Goal: Task Accomplishment & Management: Manage account settings

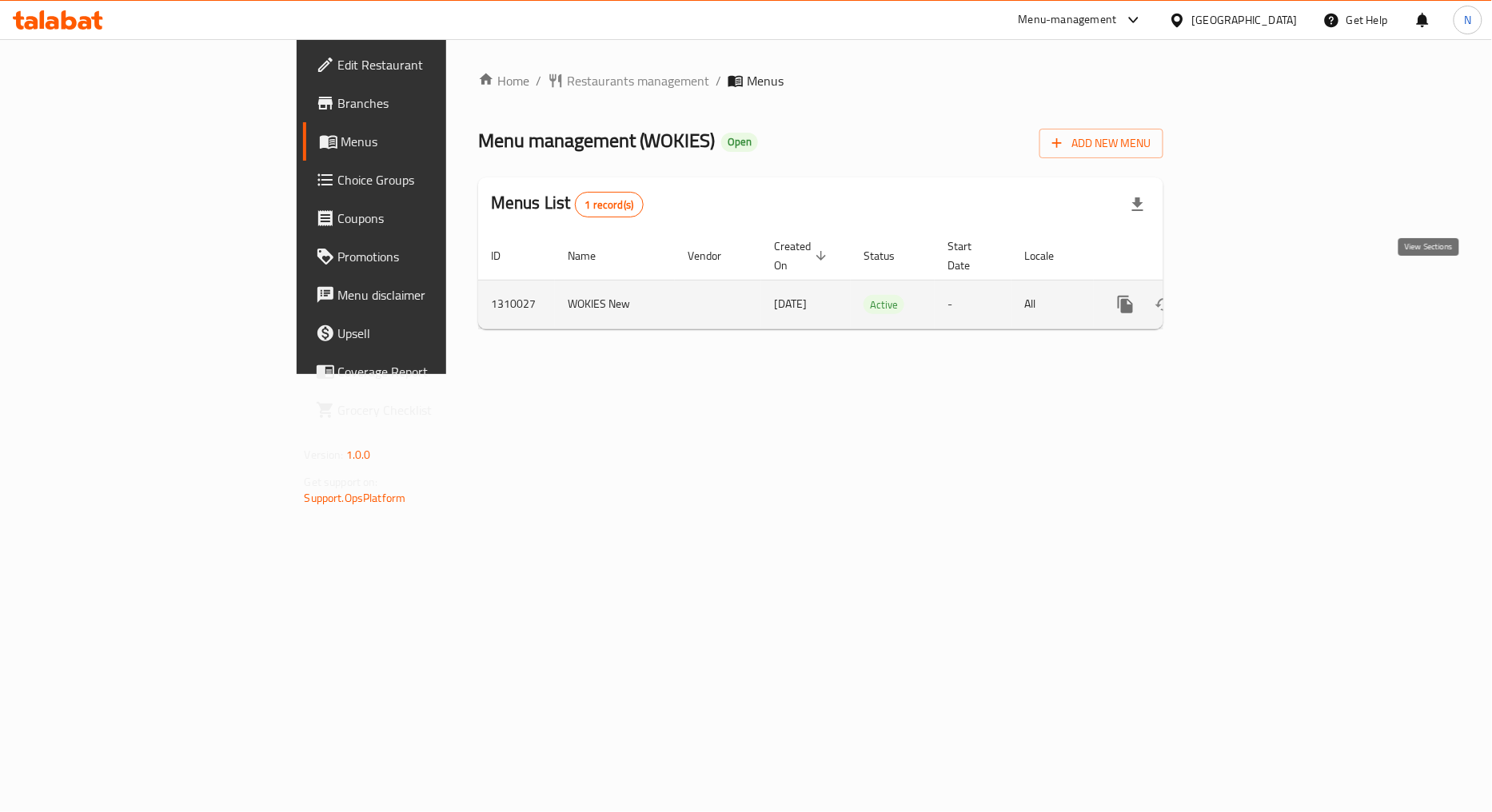
click at [1251, 295] on icon "enhanced table" at bounding box center [1241, 304] width 19 height 19
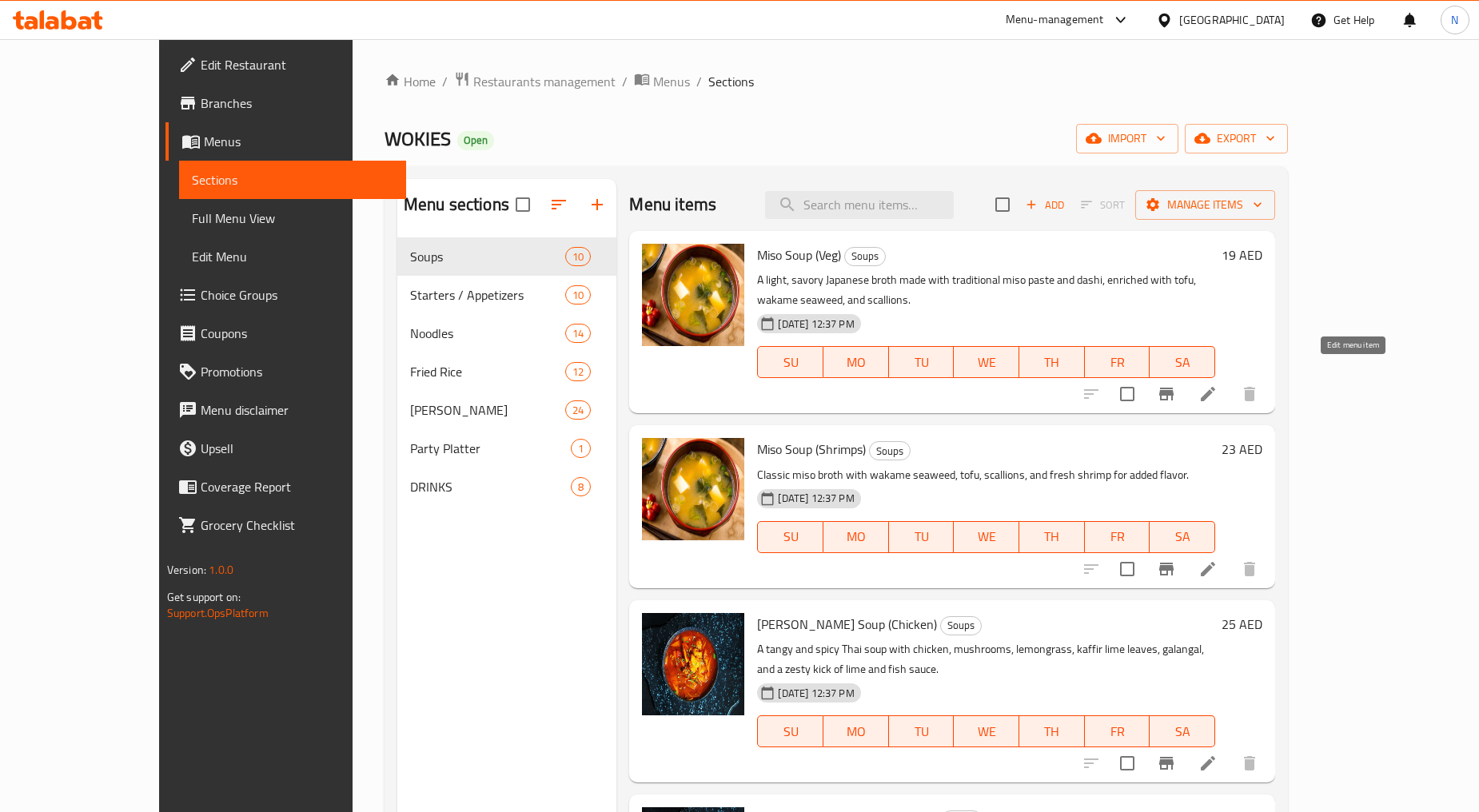
click at [1218, 385] on icon at bounding box center [1208, 394] width 19 height 19
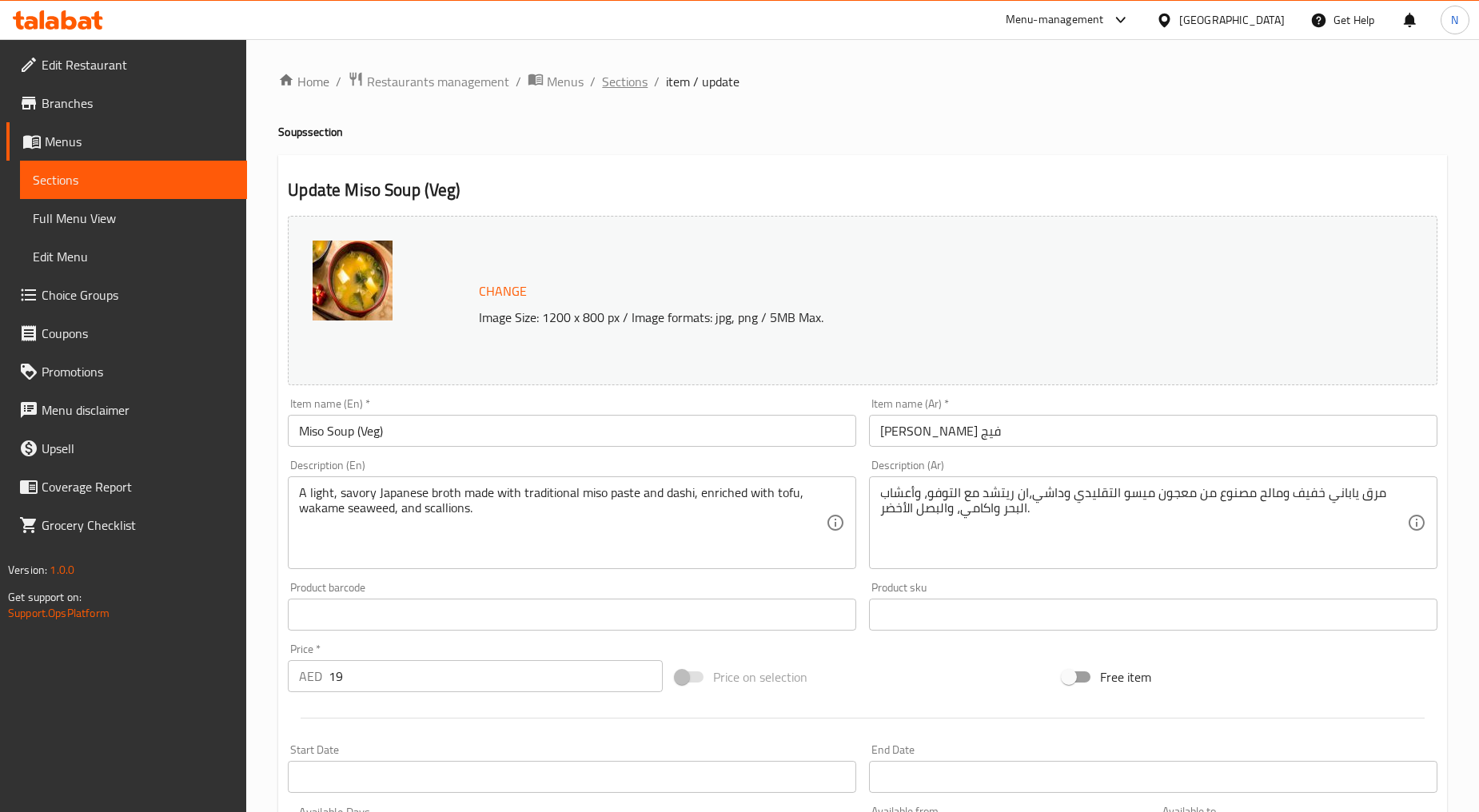
click at [630, 86] on span "Sections" at bounding box center [625, 81] width 45 height 19
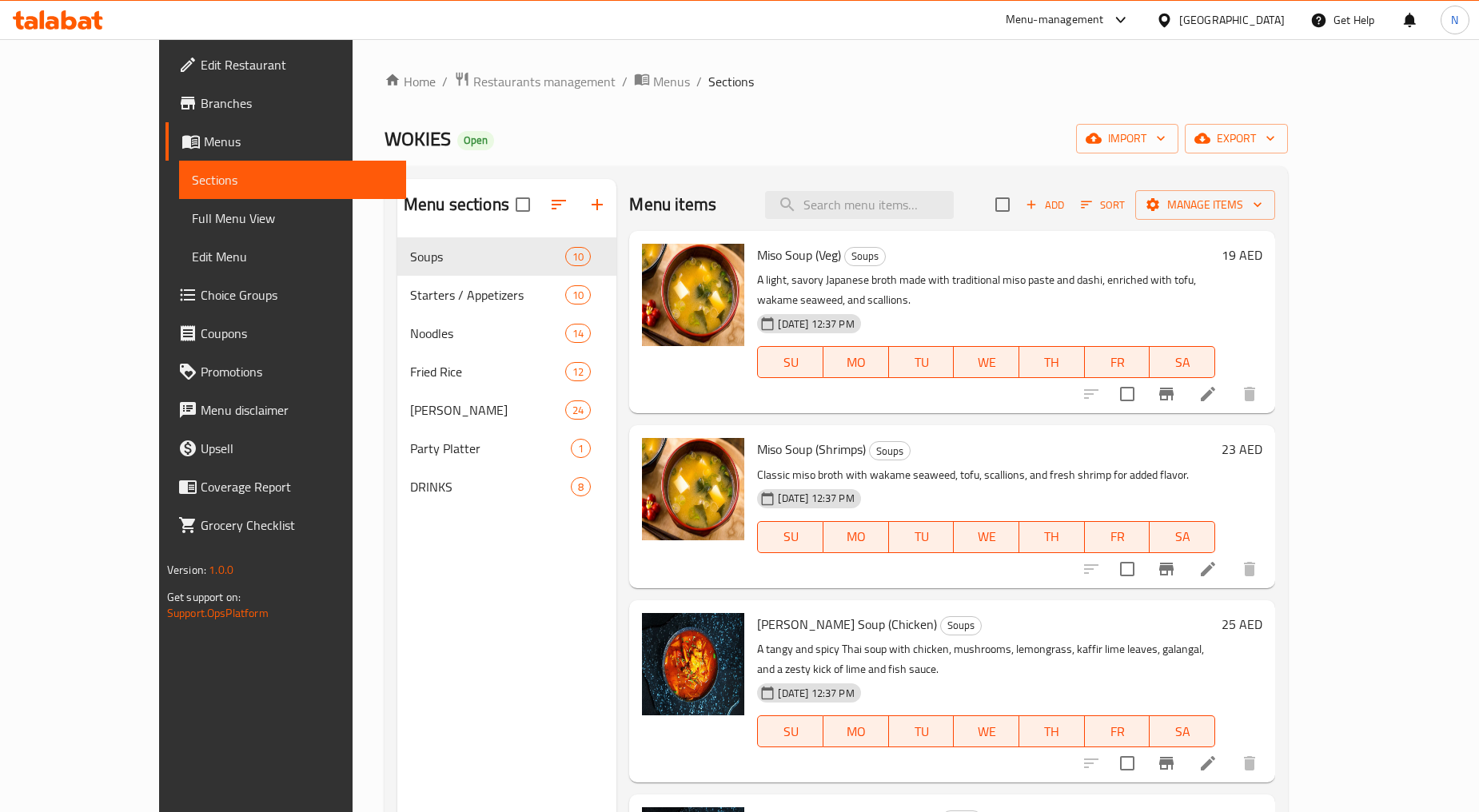
click at [1231, 555] on li at bounding box center [1207, 569] width 44 height 28
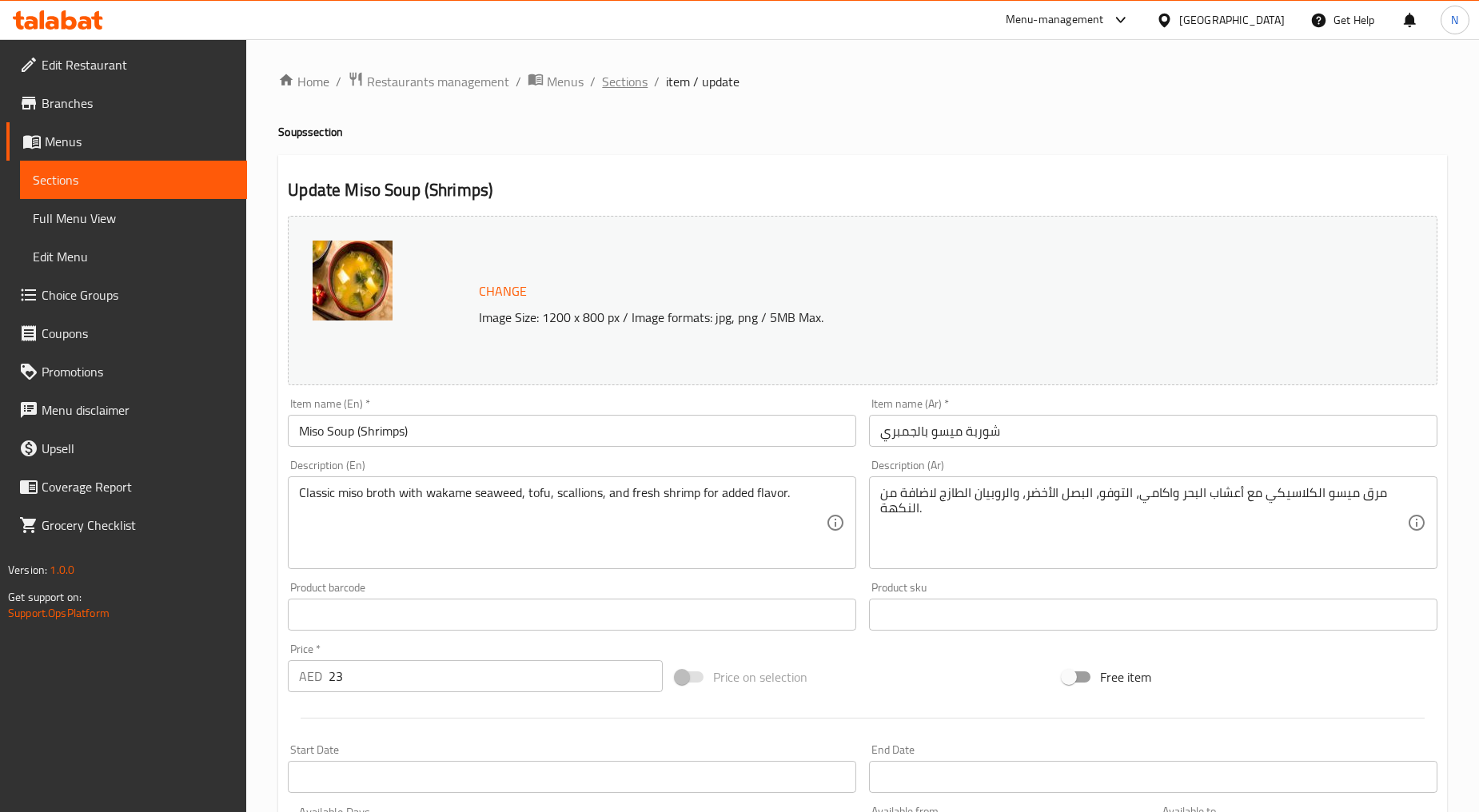
click at [634, 78] on span "Sections" at bounding box center [625, 81] width 45 height 19
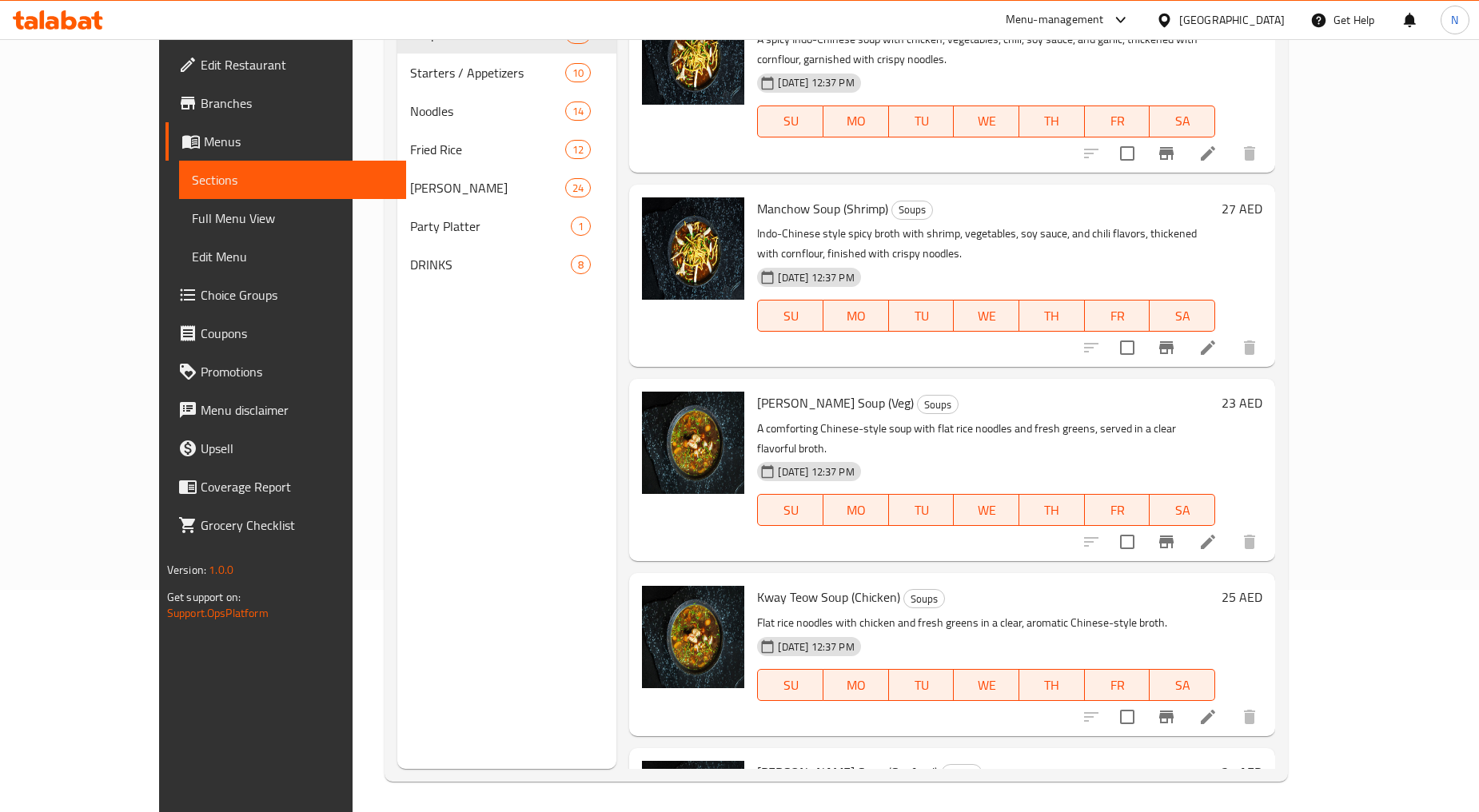
scroll to position [224, 0]
click at [1205, 17] on div "[GEOGRAPHIC_DATA]" at bounding box center [1232, 19] width 106 height 18
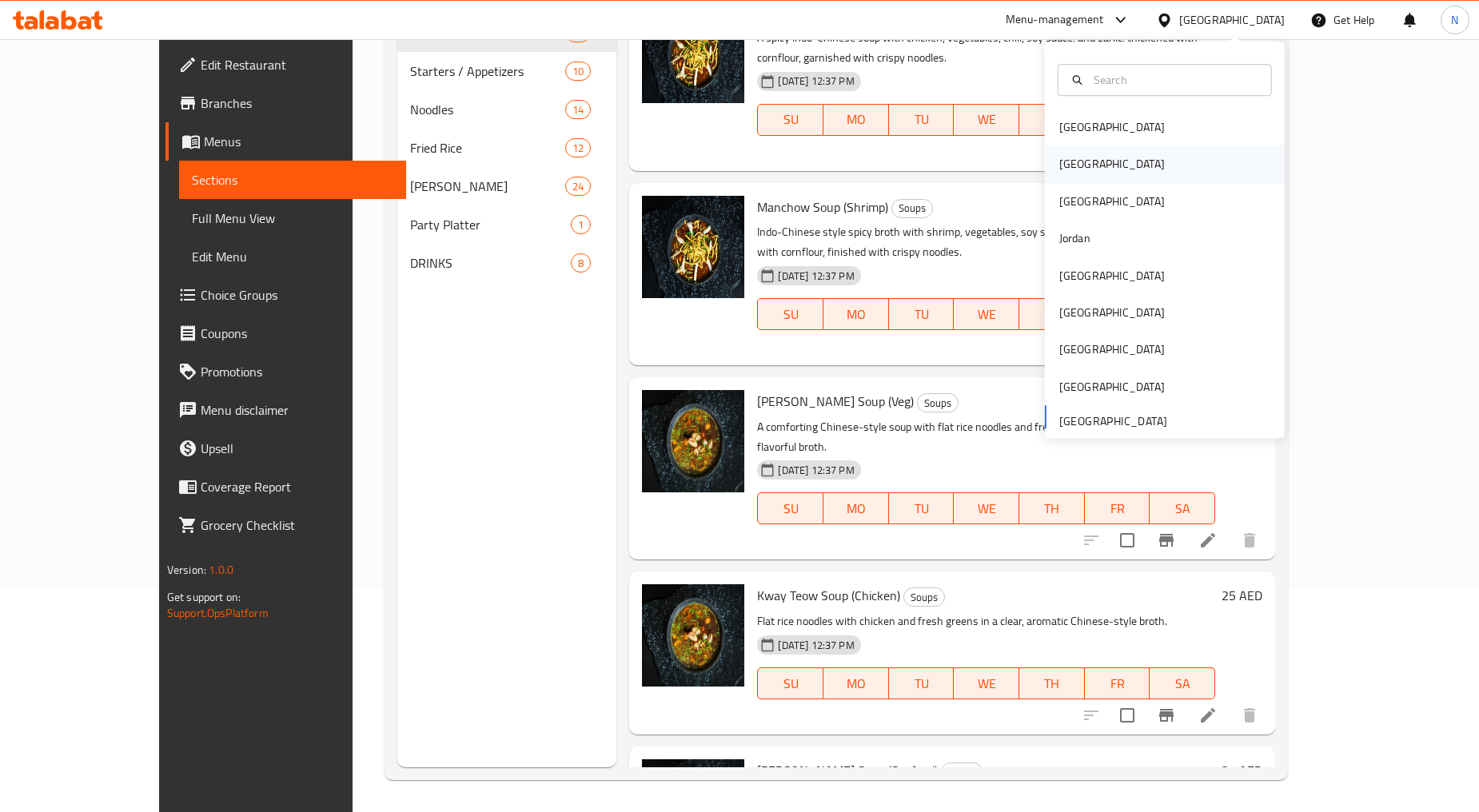
click at [1076, 161] on div "[GEOGRAPHIC_DATA]" at bounding box center [1112, 165] width 131 height 37
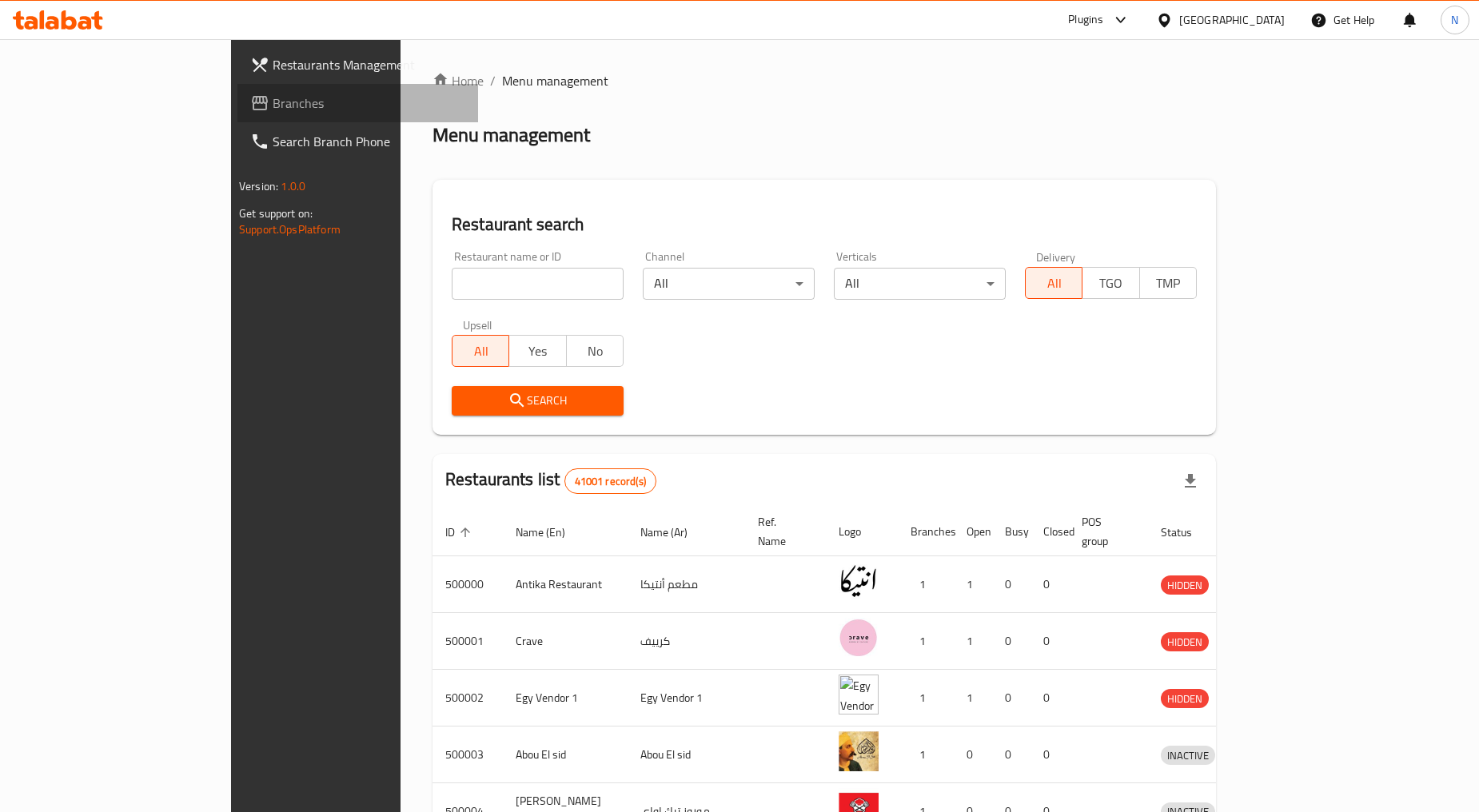
click at [272, 110] on span "Branches" at bounding box center [369, 103] width 193 height 19
